Goal: Check status: Check status

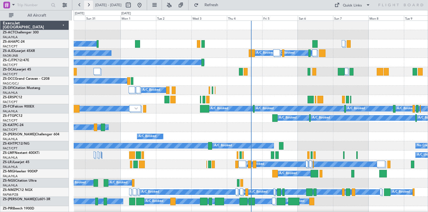
click at [89, 7] on button at bounding box center [88, 5] width 9 height 9
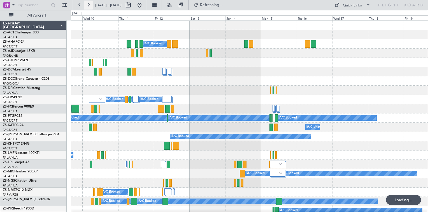
click at [89, 7] on button at bounding box center [88, 5] width 9 height 9
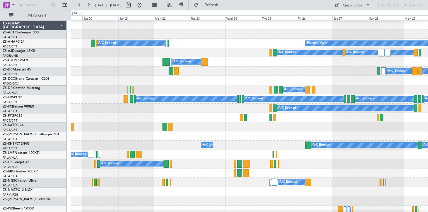
scroll to position [56, 0]
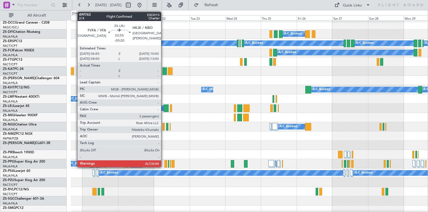
click at [164, 108] on div at bounding box center [166, 108] width 5 height 8
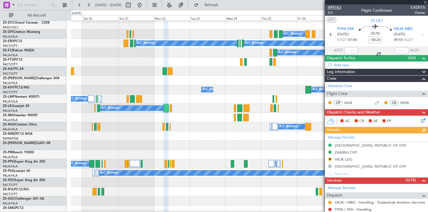
click at [334, 8] on span "499763" at bounding box center [334, 7] width 13 height 6
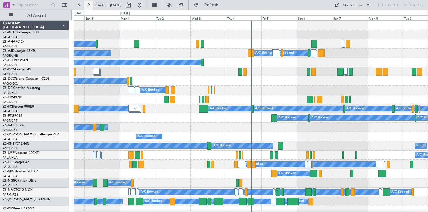
click at [87, 5] on button at bounding box center [88, 5] width 9 height 9
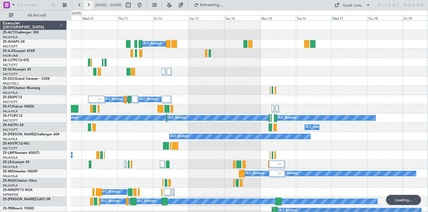
click at [87, 5] on button at bounding box center [88, 5] width 9 height 9
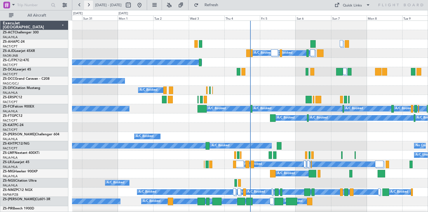
click at [89, 6] on button at bounding box center [88, 5] width 9 height 9
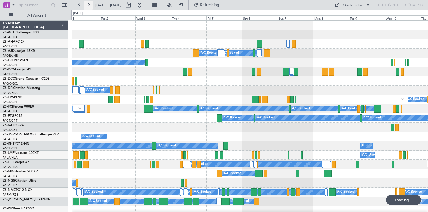
click at [89, 6] on button at bounding box center [88, 5] width 9 height 9
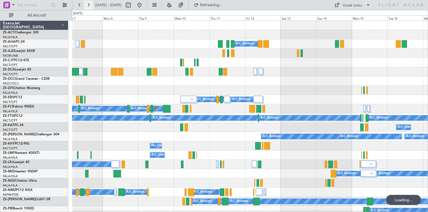
click at [89, 6] on button at bounding box center [88, 5] width 9 height 9
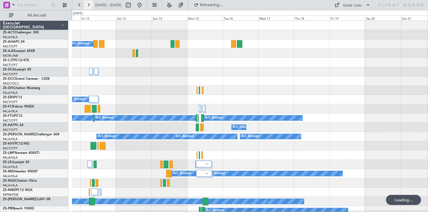
click at [89, 6] on button at bounding box center [88, 5] width 9 height 9
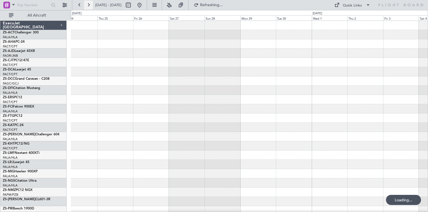
click at [89, 6] on button at bounding box center [88, 5] width 9 height 9
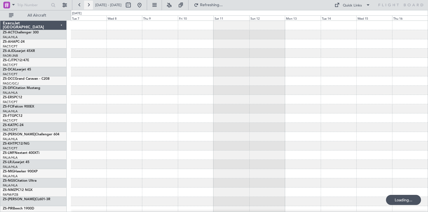
click at [89, 6] on button at bounding box center [88, 5] width 9 height 9
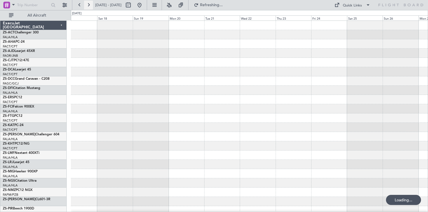
click at [89, 6] on button at bounding box center [88, 5] width 9 height 9
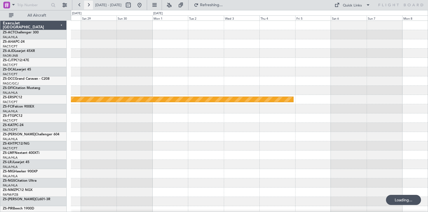
click at [89, 6] on button at bounding box center [88, 5] width 9 height 9
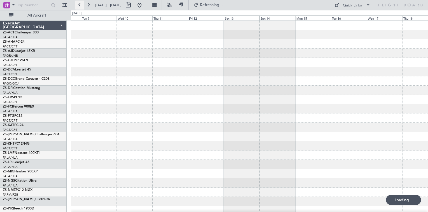
click at [81, 7] on button at bounding box center [79, 5] width 9 height 9
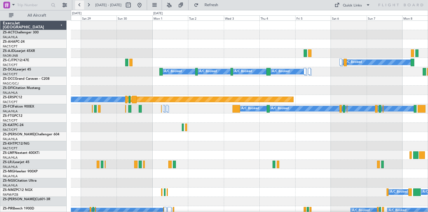
click at [81, 7] on button at bounding box center [79, 5] width 9 height 9
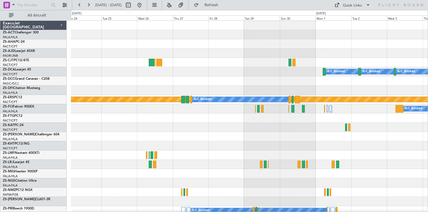
click at [201, 55] on div at bounding box center [249, 52] width 357 height 9
